Goal: Find specific page/section: Find specific page/section

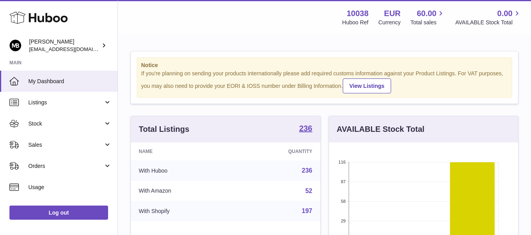
scroll to position [123, 189]
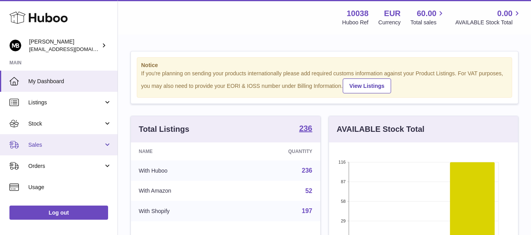
click at [44, 151] on link "Sales" at bounding box center [58, 144] width 117 height 21
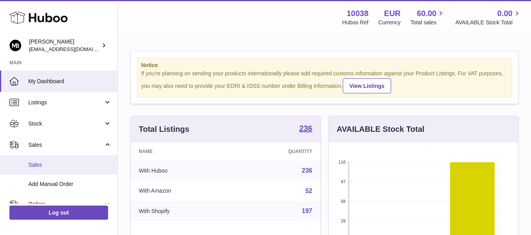
click at [39, 167] on span "Sales" at bounding box center [69, 164] width 83 height 7
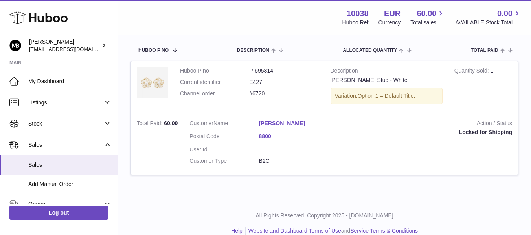
scroll to position [136, 0]
